Goal: Task Accomplishment & Management: Complete application form

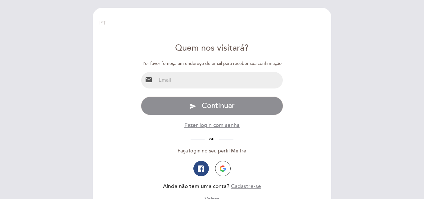
select select "pt"
click at [201, 83] on input "email" at bounding box center [219, 80] width 127 height 16
type input "[EMAIL_ADDRESS][DOMAIN_NAME]"
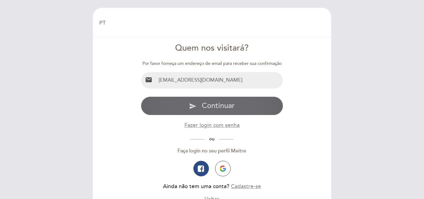
click at [218, 107] on span "Continuar" at bounding box center [218, 105] width 33 height 9
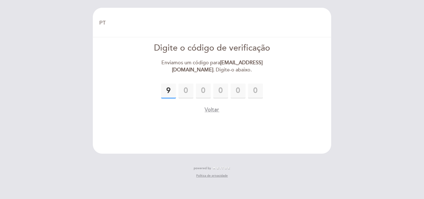
type input "9"
type input "2"
type input "6"
type input "5"
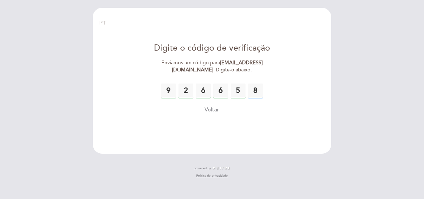
type input "8"
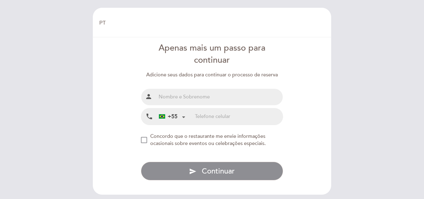
click at [207, 97] on input "text" at bounding box center [219, 97] width 127 height 16
type input "[PERSON_NAME] [PERSON_NAME]"
click at [200, 118] on input "tel" at bounding box center [239, 116] width 88 height 16
type input "51997601101"
click at [140, 139] on form "Apenas mais um passo para continuar Adicione seus dados para continuar o proces…" at bounding box center [211, 111] width 229 height 138
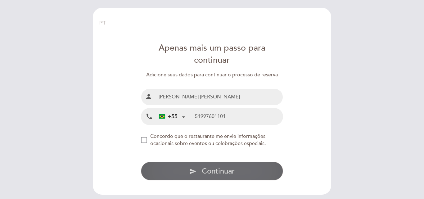
click at [199, 169] on button "send Continuar" at bounding box center [212, 171] width 142 height 19
